Goal: Transaction & Acquisition: Purchase product/service

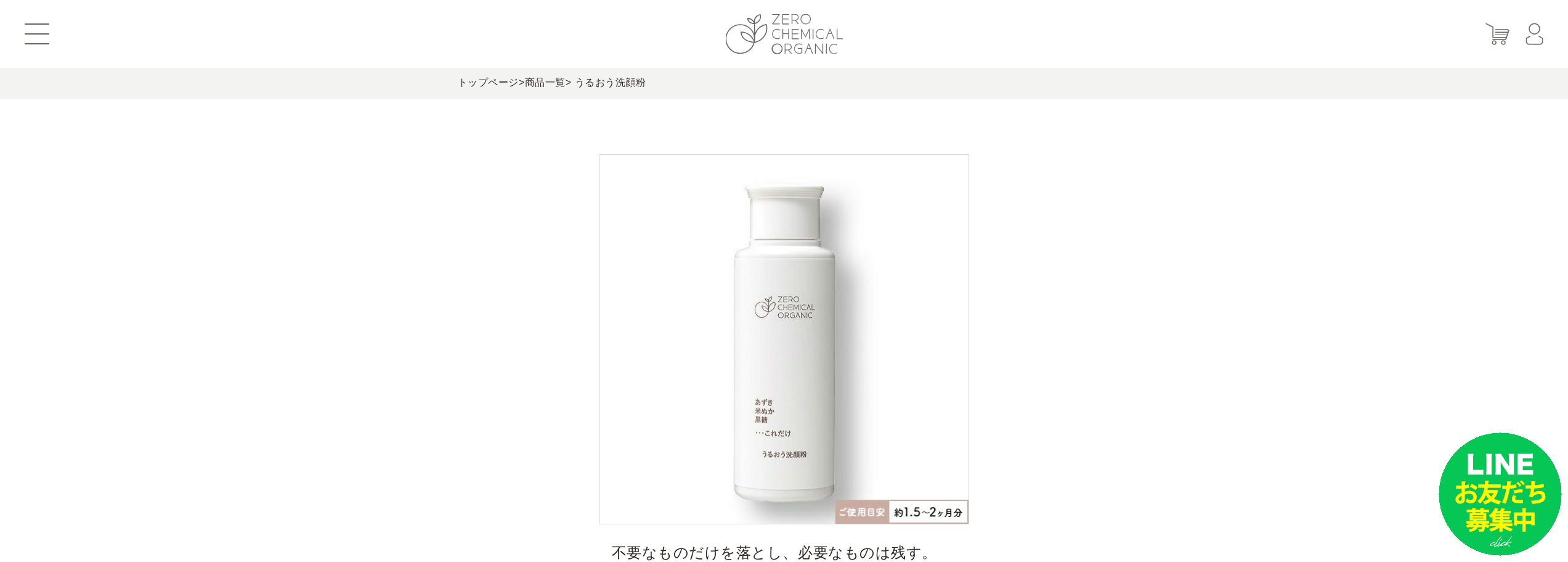
click at [798, 18] on img at bounding box center [784, 35] width 118 height 40
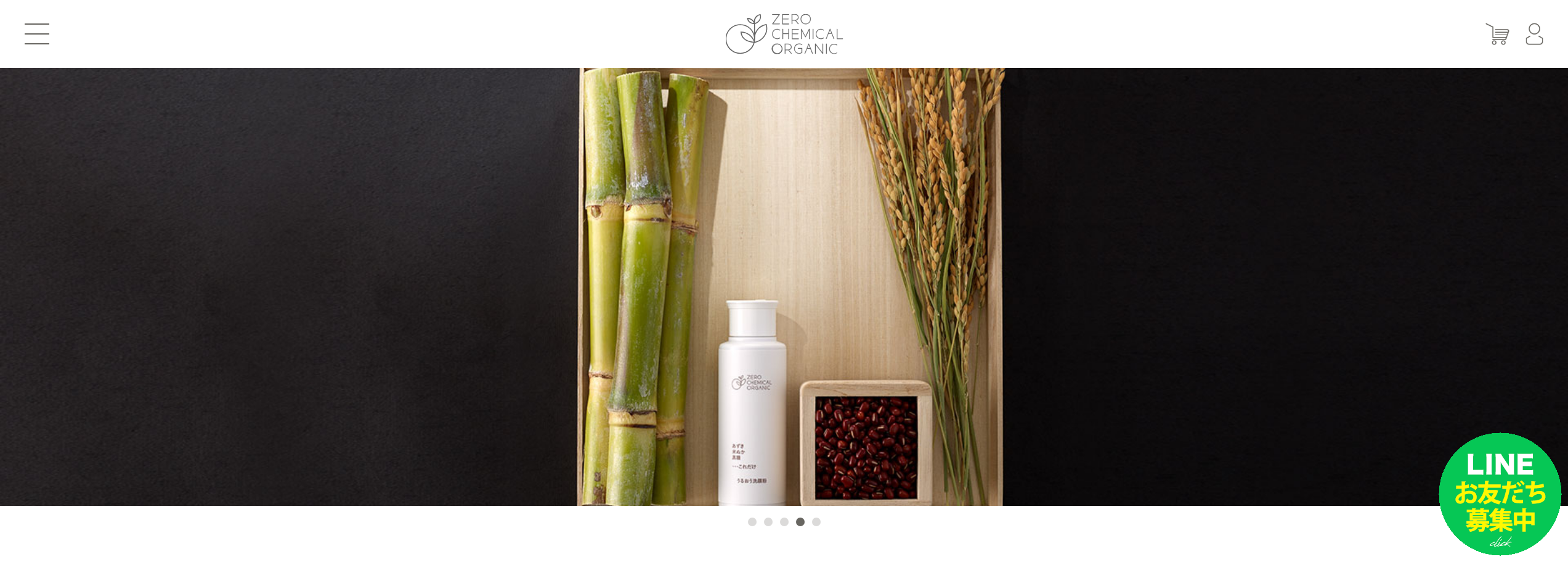
click at [785, 34] on img at bounding box center [784, 35] width 118 height 40
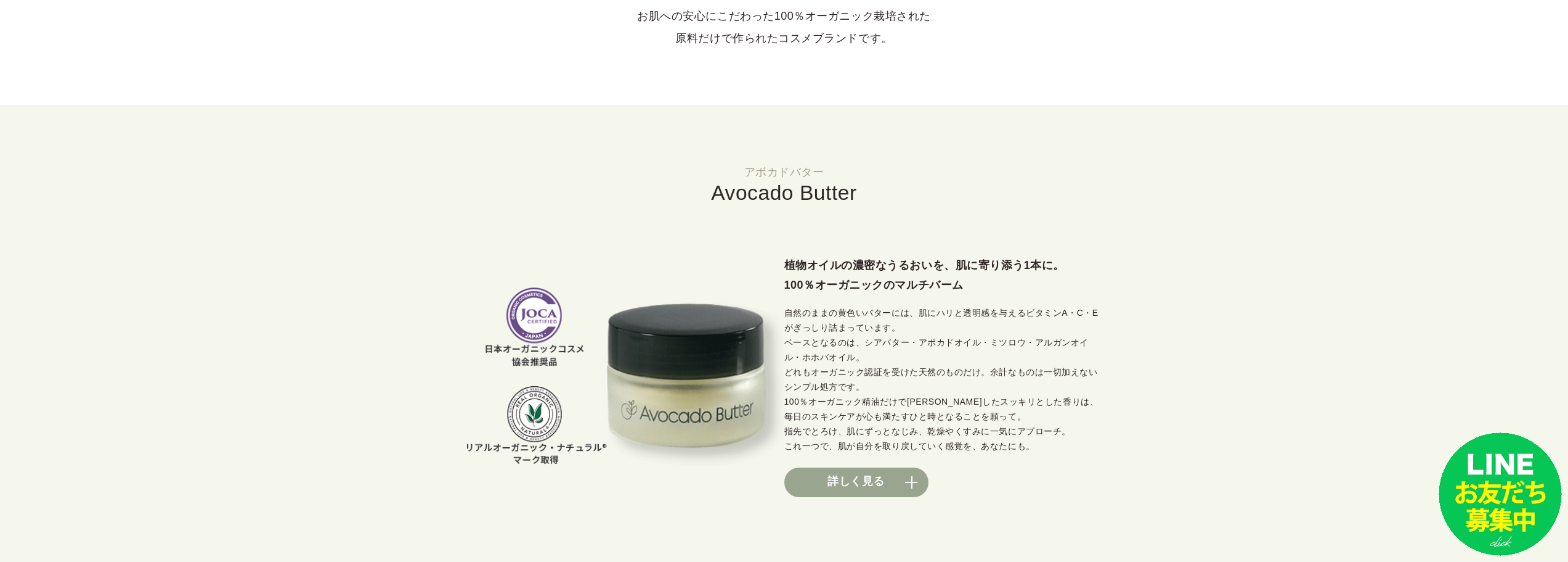
scroll to position [739, 0]
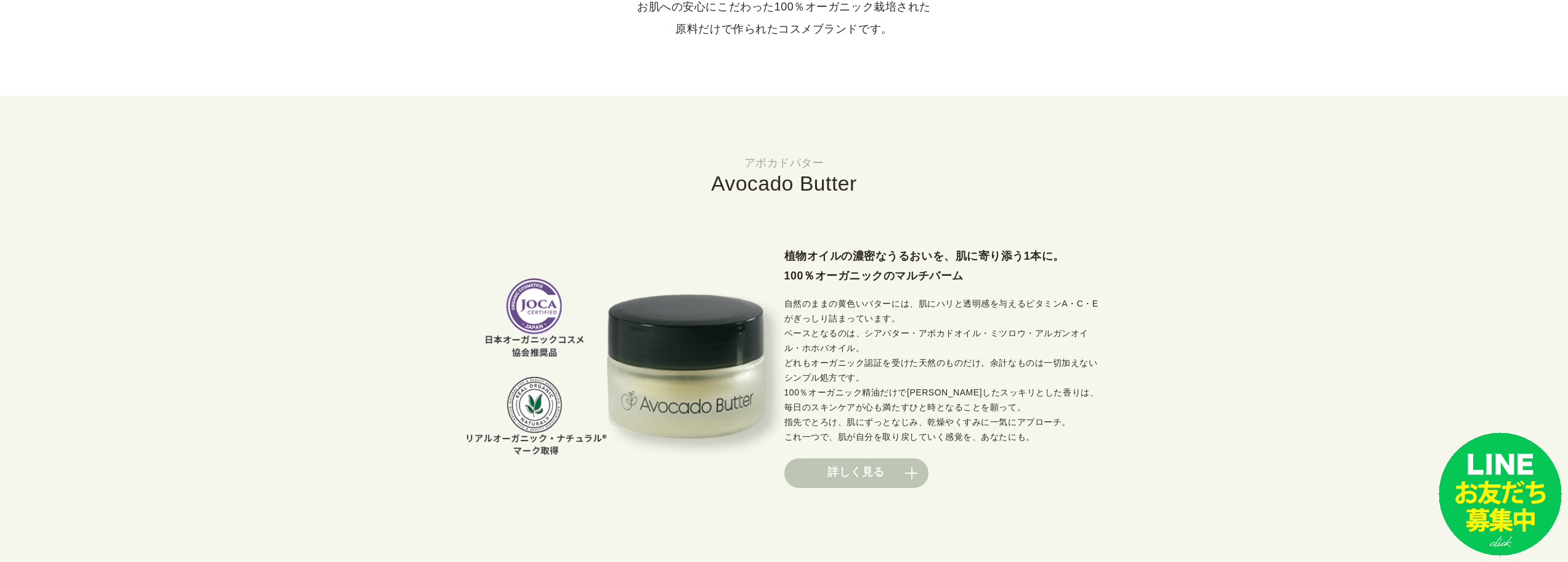
click at [834, 471] on link "詳しく見る" at bounding box center [856, 472] width 144 height 30
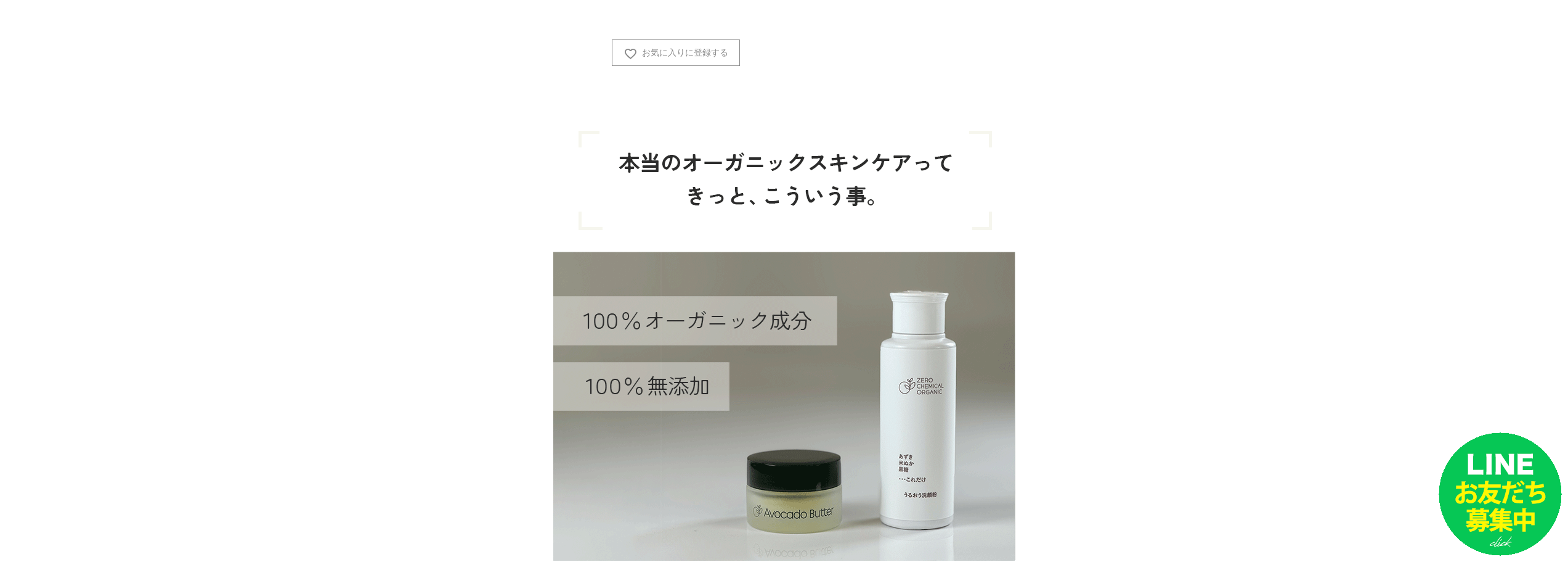
scroll to position [1726, 0]
